Goal: Communication & Community: Answer question/provide support

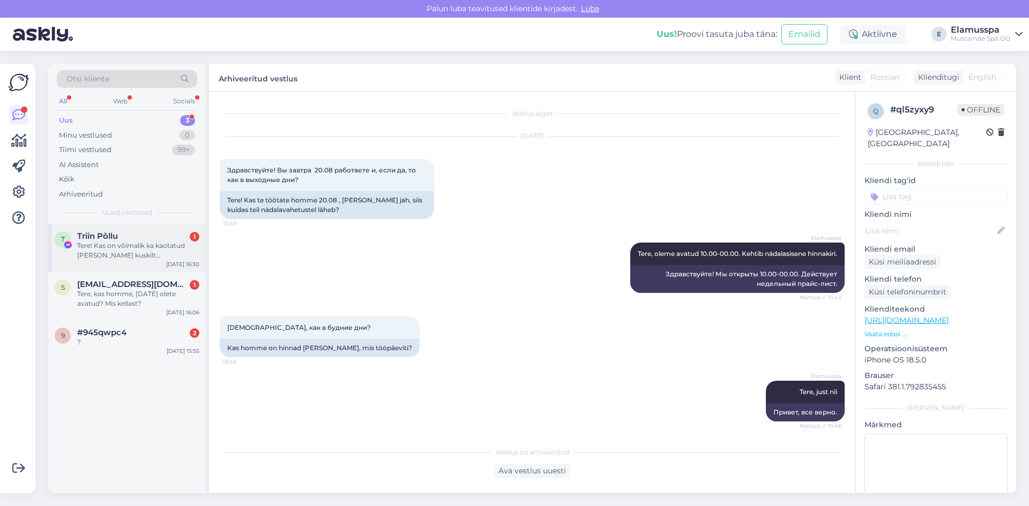
scroll to position [57, 0]
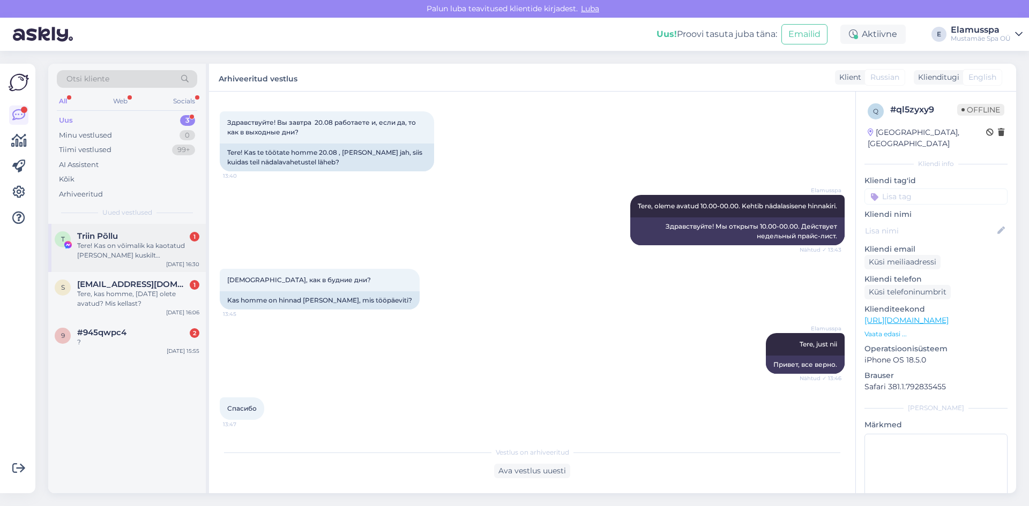
click at [152, 270] on div "T Triin Põllu 1 Tere! Kas on võimalik ka kaotatud [PERSON_NAME] kuskilt [PERSON…" at bounding box center [127, 248] width 158 height 48
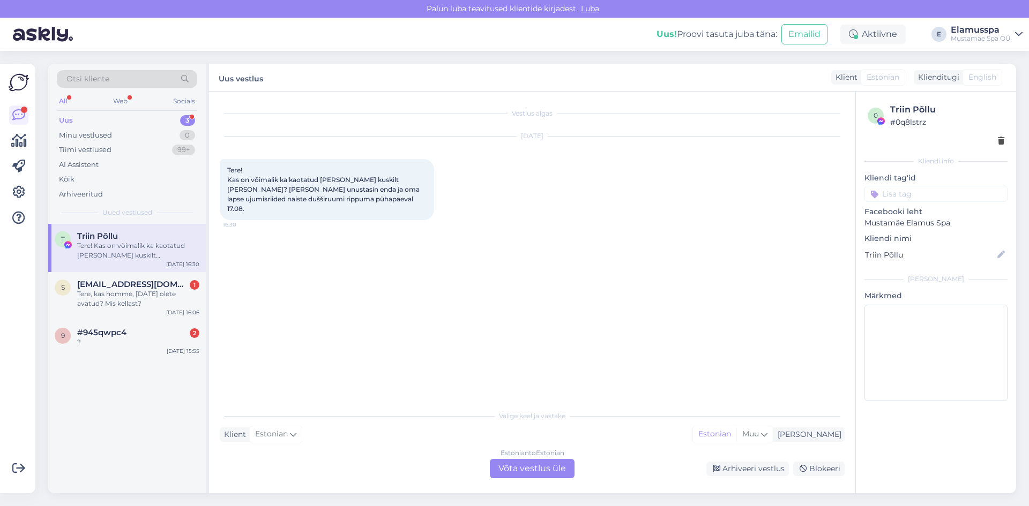
scroll to position [0, 0]
click at [535, 469] on div "Estonian to Estonian Võta vestlus üle" at bounding box center [532, 468] width 85 height 19
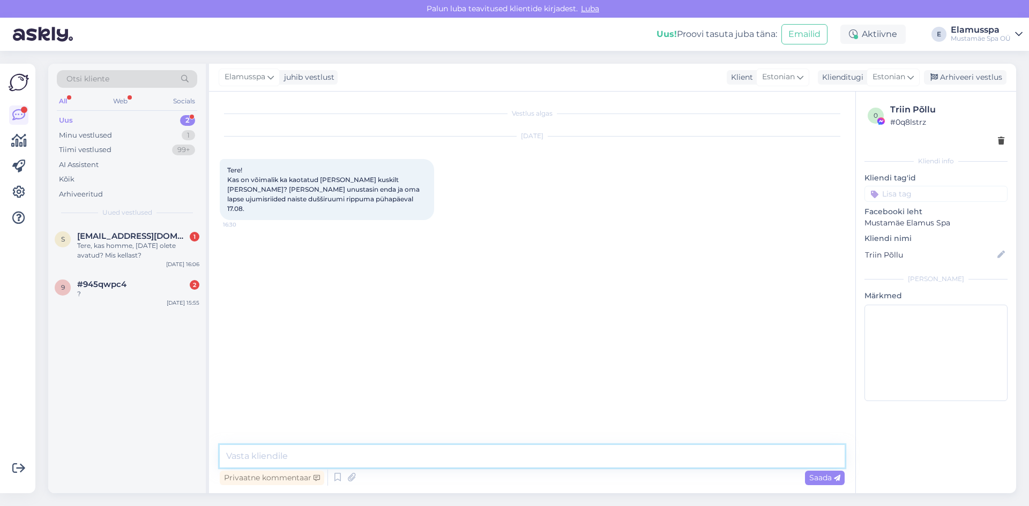
click at [534, 454] on textarea at bounding box center [532, 456] width 625 height 23
type textarea "Tere, kuidas need välja nägid?"
click at [125, 235] on span "[EMAIL_ADDRESS][DOMAIN_NAME]" at bounding box center [132, 236] width 111 height 10
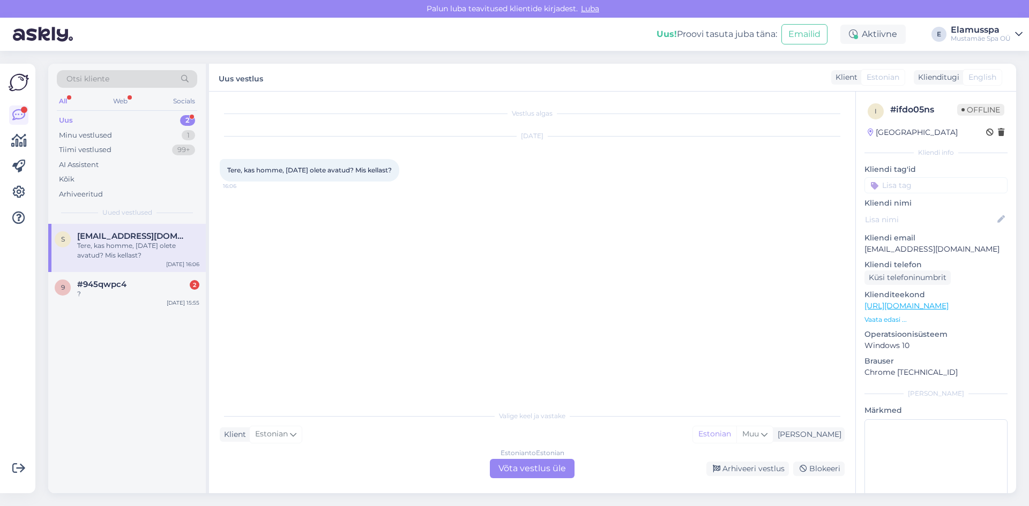
click at [557, 467] on div "Estonian to Estonian Võta vestlus üle" at bounding box center [532, 468] width 85 height 19
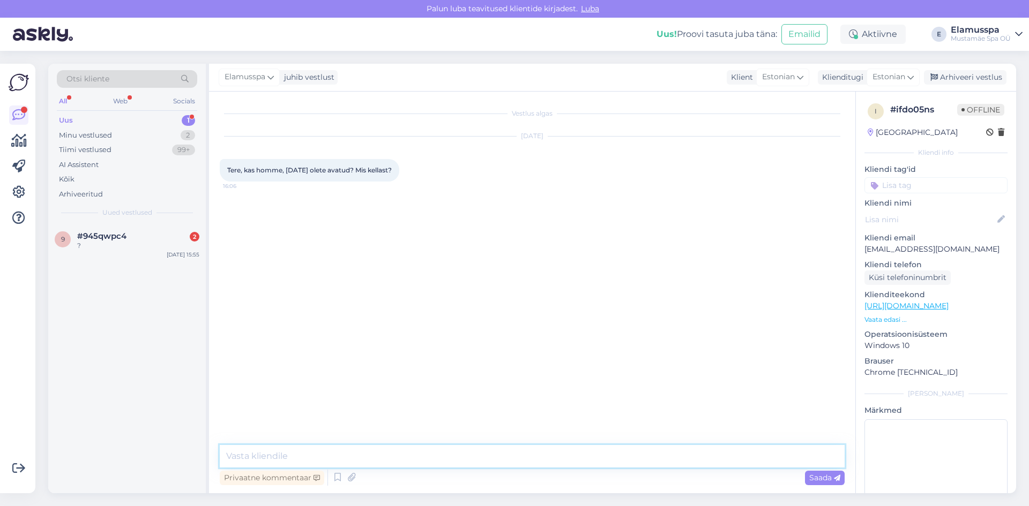
click at [545, 458] on textarea at bounding box center [532, 456] width 625 height 23
type textarea "Tere, oleme avatud 10.00-00.00"
click at [827, 478] on span "Saada" at bounding box center [824, 478] width 31 height 10
click at [985, 76] on div "Arhiveeri vestlus" at bounding box center [965, 77] width 83 height 14
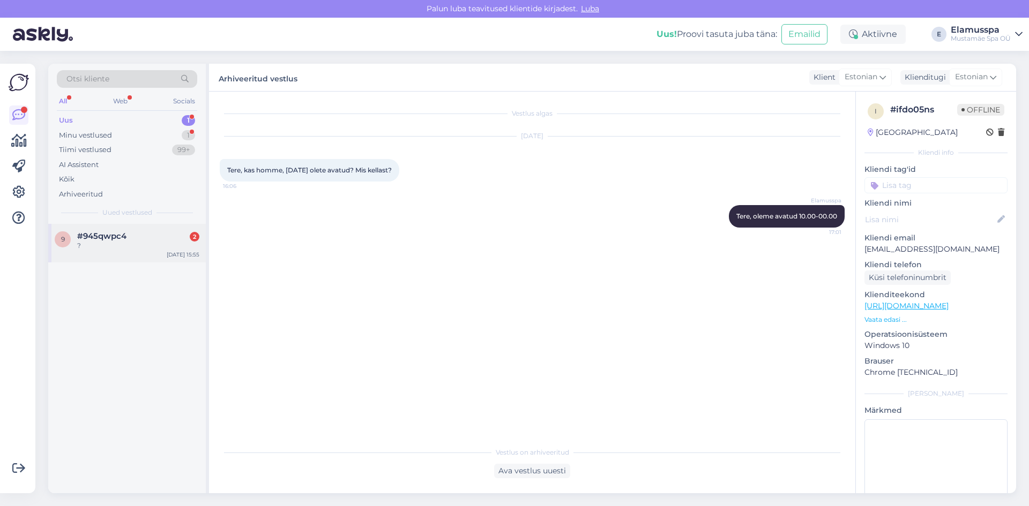
click at [152, 253] on div "9 #945qwpc4 2 ? [DATE] 15:55" at bounding box center [127, 243] width 158 height 39
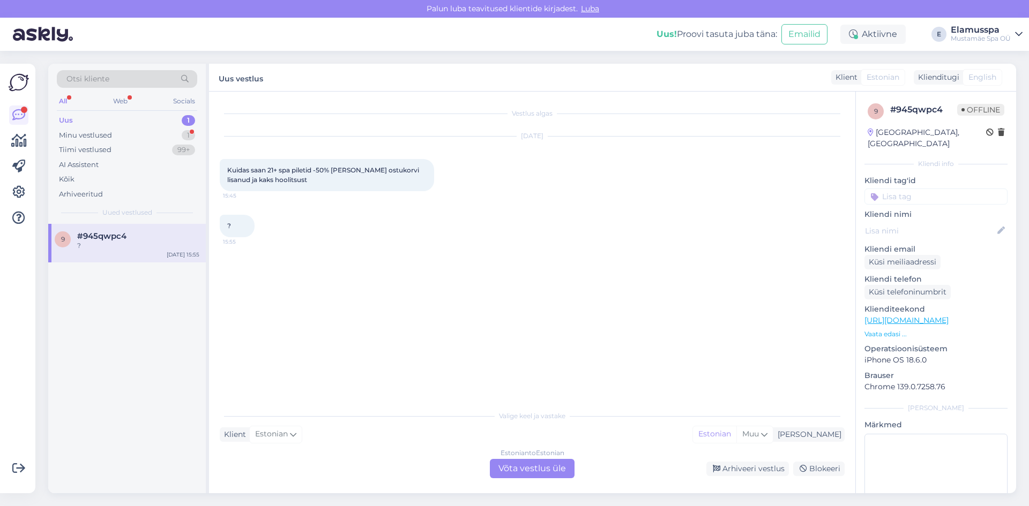
click at [535, 462] on div "Estonian to Estonian Võta vestlus üle" at bounding box center [532, 468] width 85 height 19
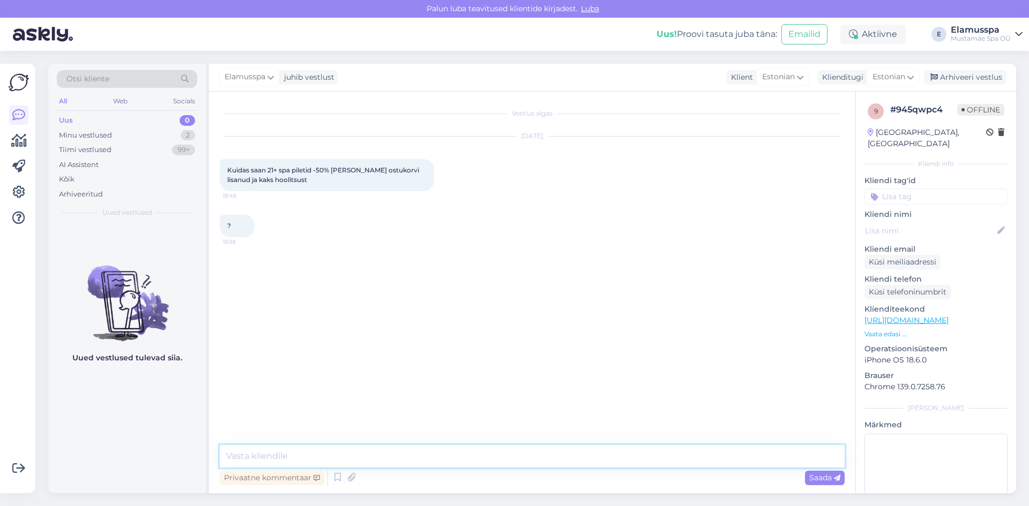
click at [534, 464] on textarea at bounding box center [532, 456] width 625 height 23
click at [408, 455] on textarea "Tere, piletite soodustus rakendus kohapeal ostes" at bounding box center [532, 456] width 625 height 23
click at [367, 459] on textarea "Tere, piletite soodustus rakendus kohapeal ostes" at bounding box center [532, 456] width 625 height 23
click at [504, 464] on textarea "Tere, piletite soodustus rakendub piletite kohapeal ostes" at bounding box center [532, 456] width 625 height 23
type textarea "Tere, piletite soodustus rakendub piletite kohapeal ostmisel."
